Goal: Information Seeking & Learning: Learn about a topic

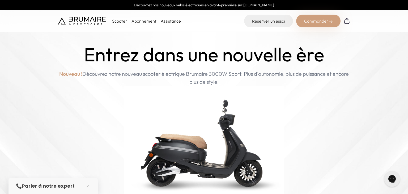
click at [118, 21] on p "Scooter" at bounding box center [119, 21] width 15 height 6
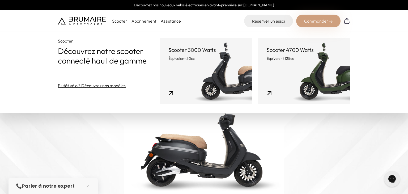
click at [203, 58] on p "Équivalent 50cc" at bounding box center [205, 58] width 75 height 5
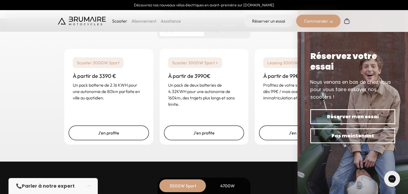
scroll to position [1306, 0]
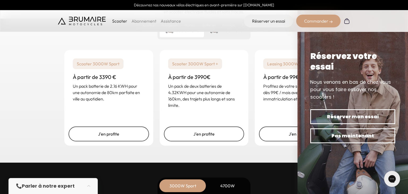
click at [49, 59] on div "Un rêve abordable Votre scooter à portée de main En fonction de votre usage, ch…" at bounding box center [204, 58] width 408 height 208
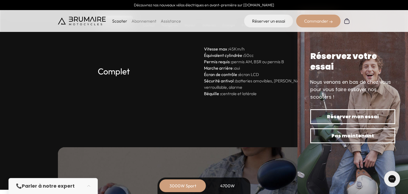
scroll to position [1505, 0]
